Goal: Task Accomplishment & Management: Complete application form

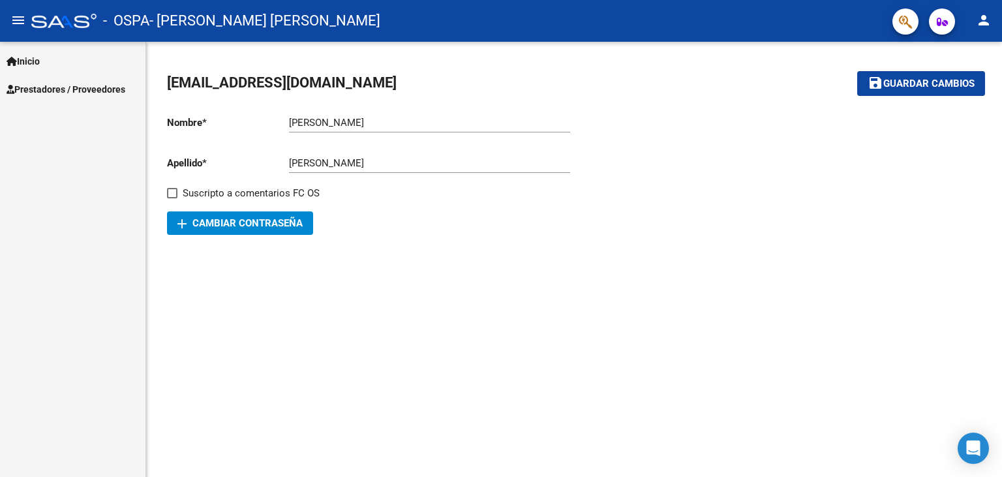
click at [43, 87] on span "Prestadores / Proveedores" at bounding box center [66, 89] width 119 height 14
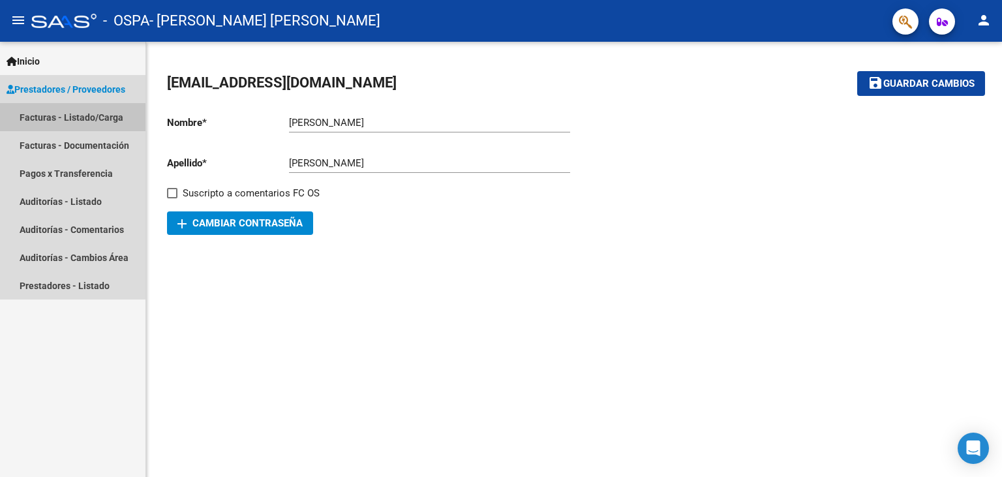
click at [44, 116] on link "Facturas - Listado/Carga" at bounding box center [73, 117] width 146 height 28
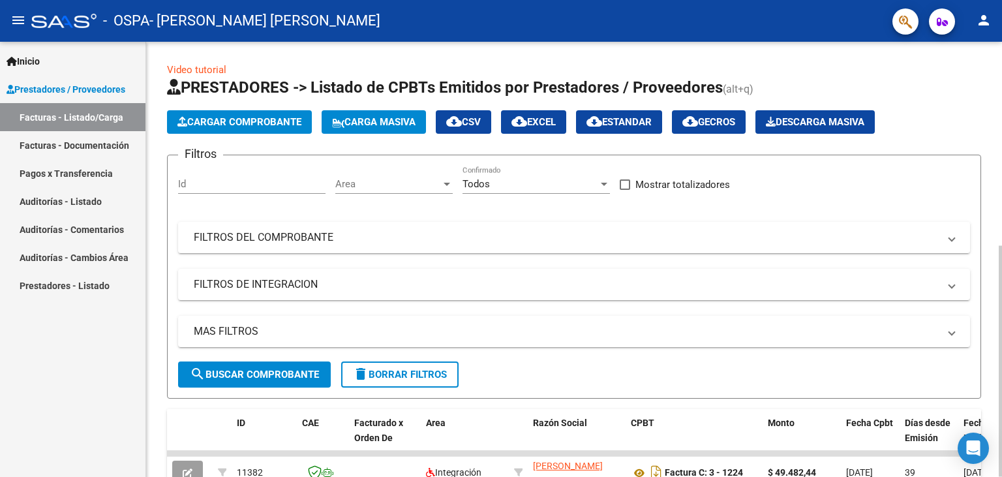
click at [219, 118] on span "Cargar Comprobante" at bounding box center [239, 122] width 124 height 12
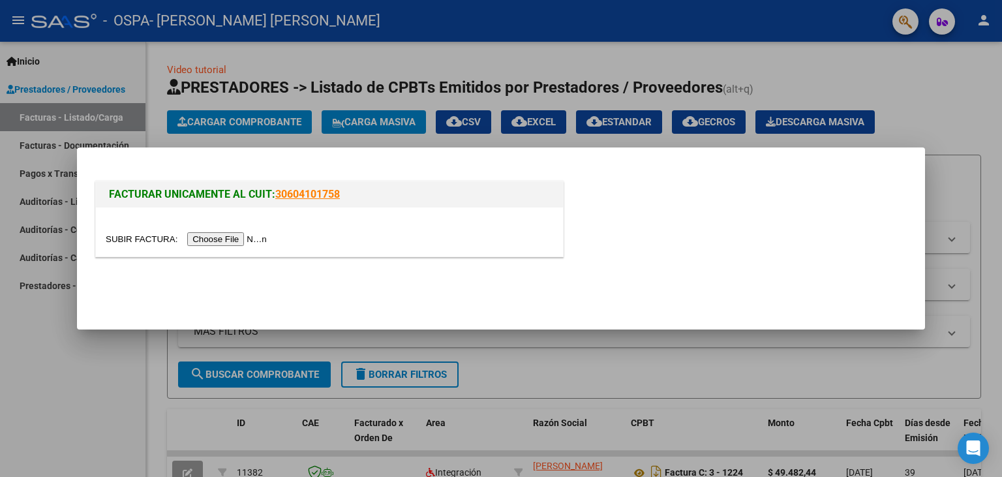
click at [150, 236] on input "file" at bounding box center [188, 239] width 165 height 14
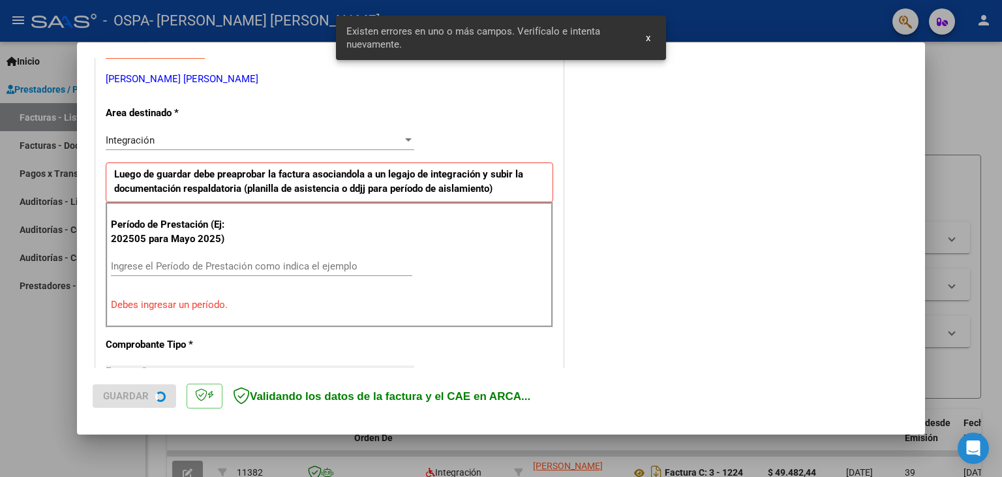
scroll to position [261, 0]
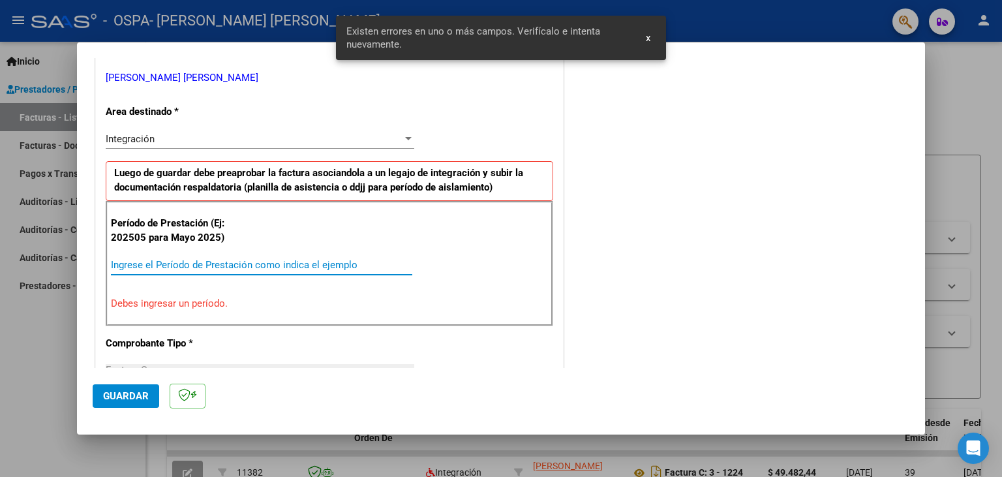
click at [202, 260] on input "Ingrese el Período de Prestación como indica el ejemplo" at bounding box center [261, 265] width 301 height 12
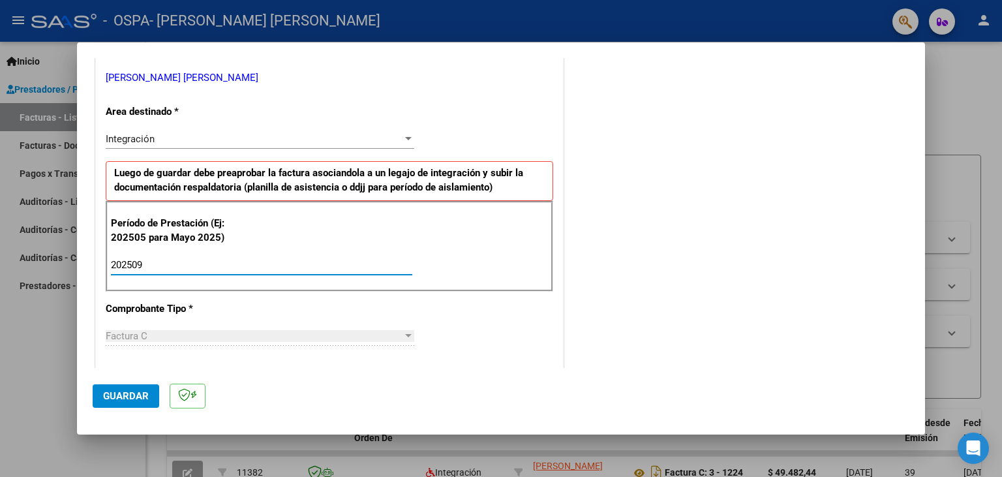
type input "202509"
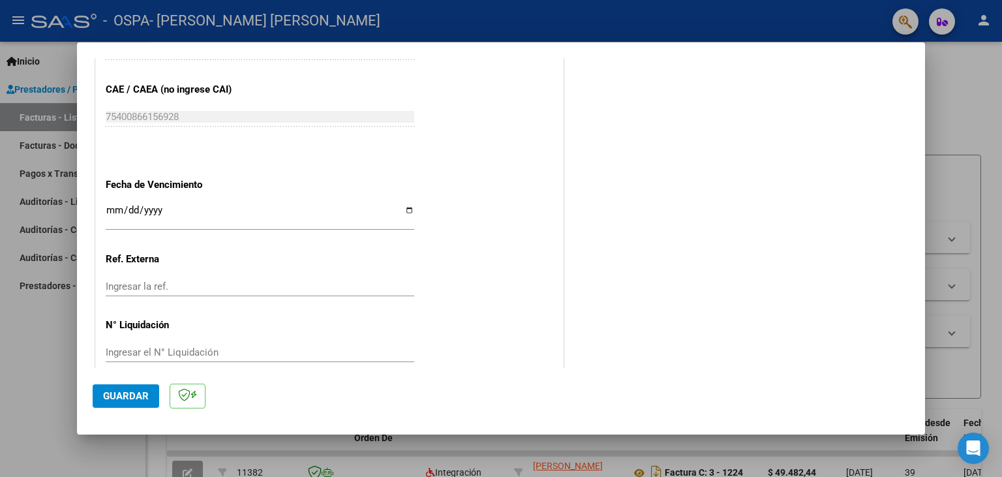
scroll to position [821, 0]
click at [116, 203] on input "Ingresar la fecha" at bounding box center [260, 213] width 309 height 21
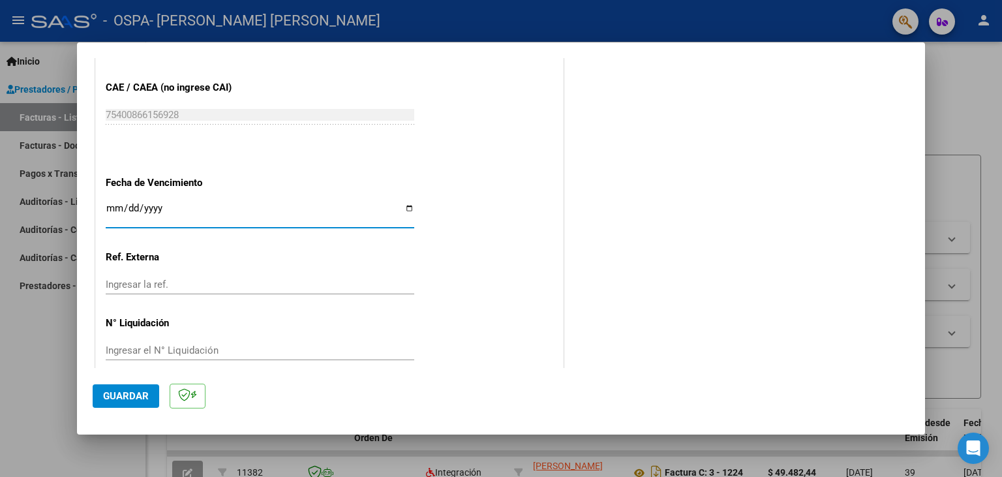
type input "[DATE]"
click at [137, 392] on span "Guardar" at bounding box center [126, 396] width 46 height 12
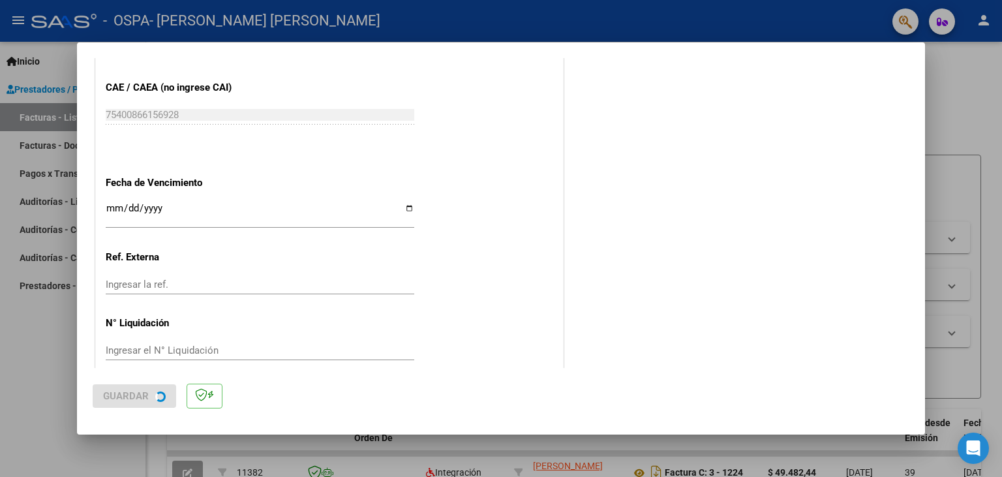
scroll to position [0, 0]
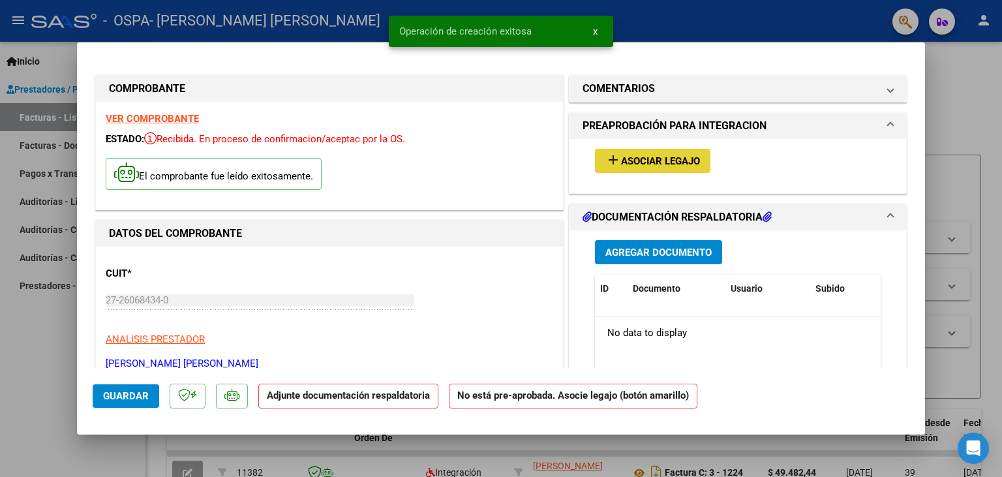
click at [636, 155] on span "add Asociar Legajo" at bounding box center [653, 161] width 95 height 12
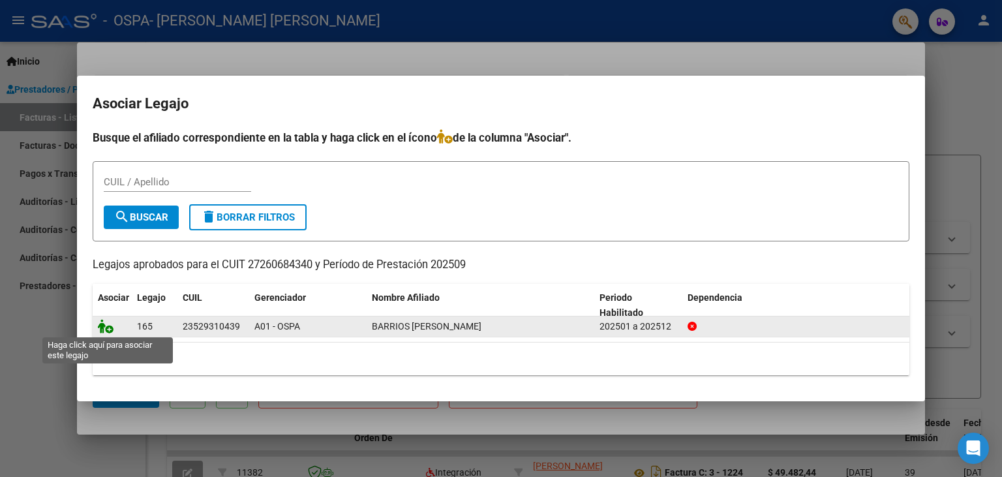
click at [103, 330] on icon at bounding box center [106, 326] width 16 height 14
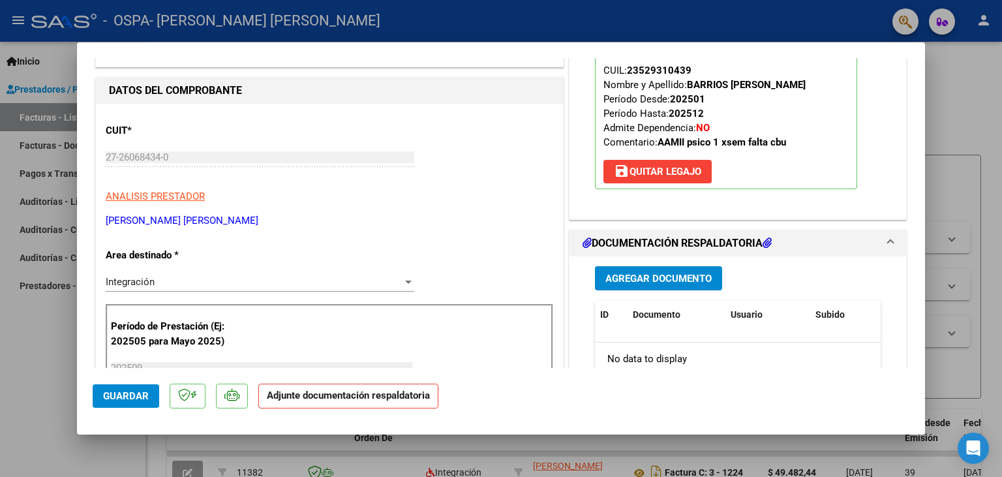
scroll to position [144, 0]
click at [648, 275] on span "Agregar Documento" at bounding box center [659, 278] width 106 height 12
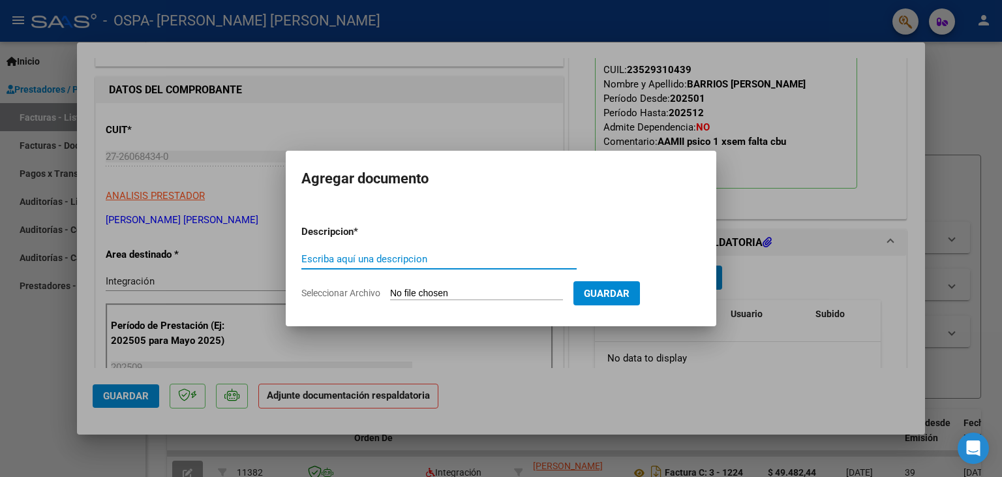
click at [398, 292] on input "Seleccionar Archivo" at bounding box center [476, 294] width 173 height 12
type input "C:\fakepath\ASISTENCIA BARRIOS [DATE].pdf"
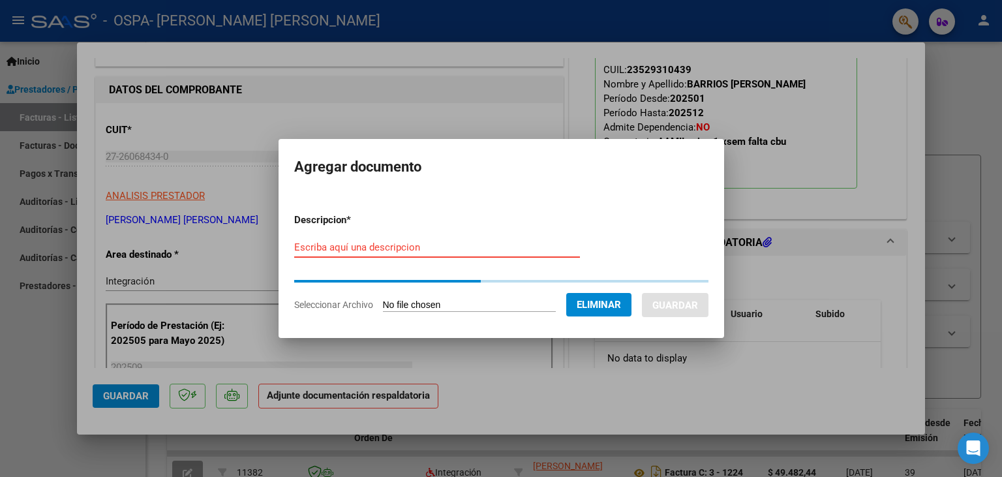
click at [388, 241] on input "Escriba aquí una descripcion" at bounding box center [437, 247] width 286 height 12
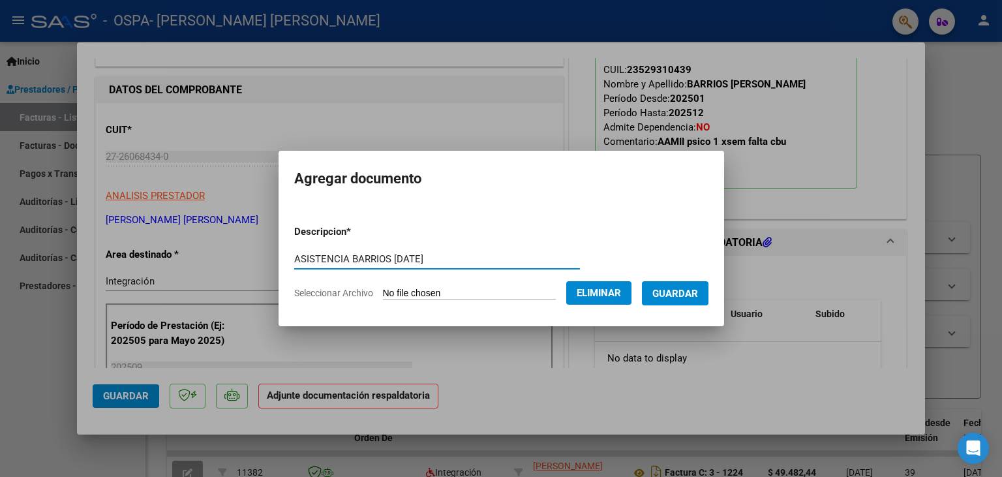
type input "ASISTENCIA BARRIOS [DATE]"
click at [698, 290] on span "Guardar" at bounding box center [676, 294] width 46 height 12
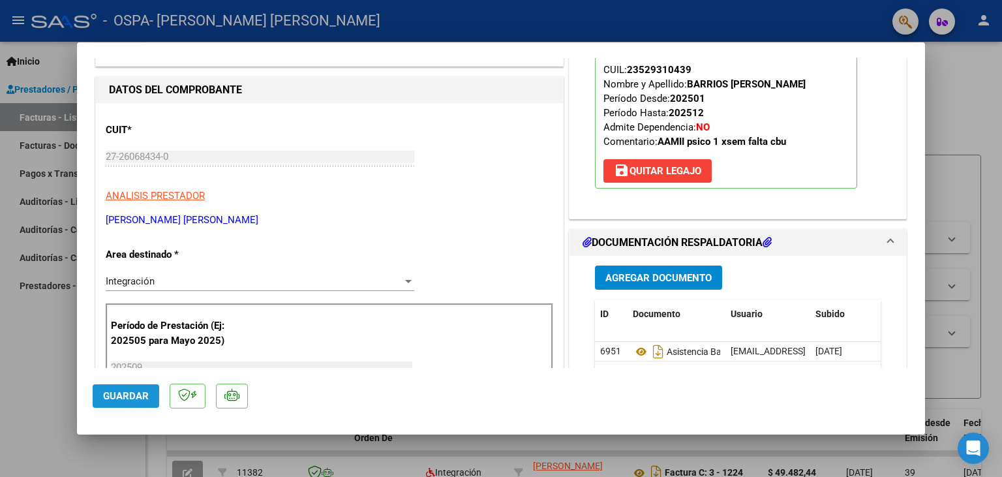
click at [132, 395] on span "Guardar" at bounding box center [126, 396] width 46 height 12
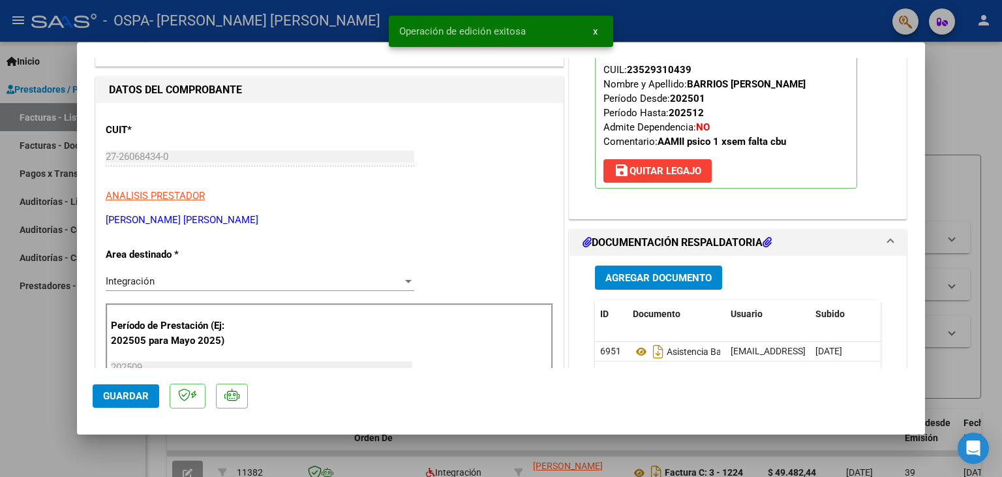
scroll to position [0, 0]
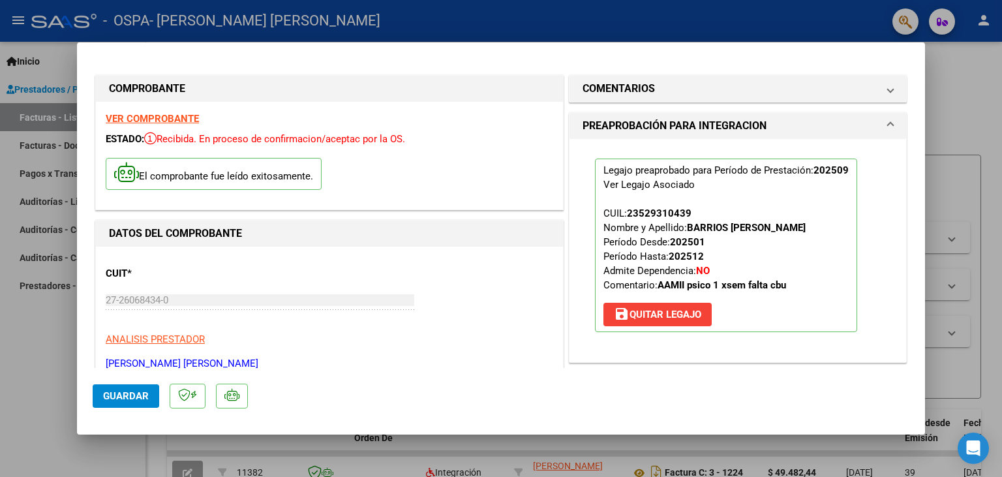
click at [975, 82] on div at bounding box center [501, 238] width 1002 height 477
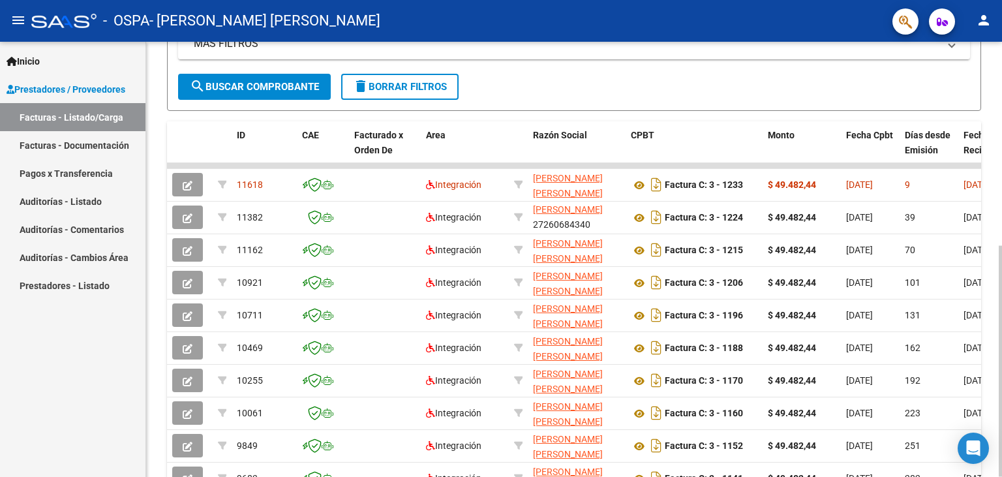
scroll to position [383, 0]
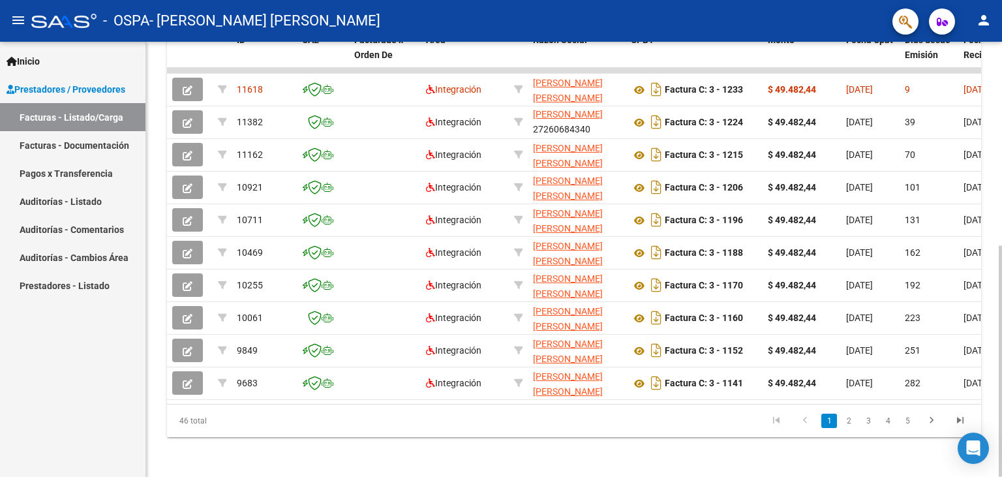
click at [1002, 317] on div at bounding box center [1000, 361] width 3 height 231
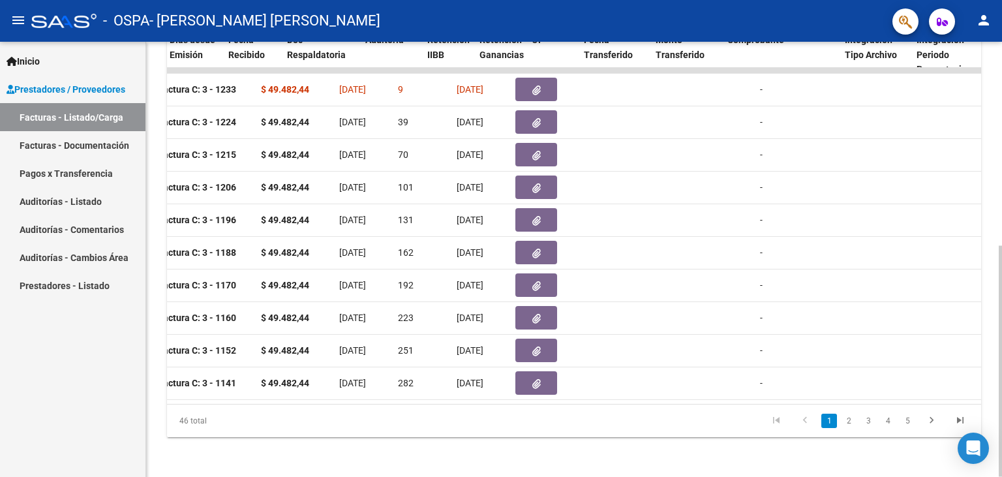
scroll to position [0, 296]
